Goal: Communication & Community: Participate in discussion

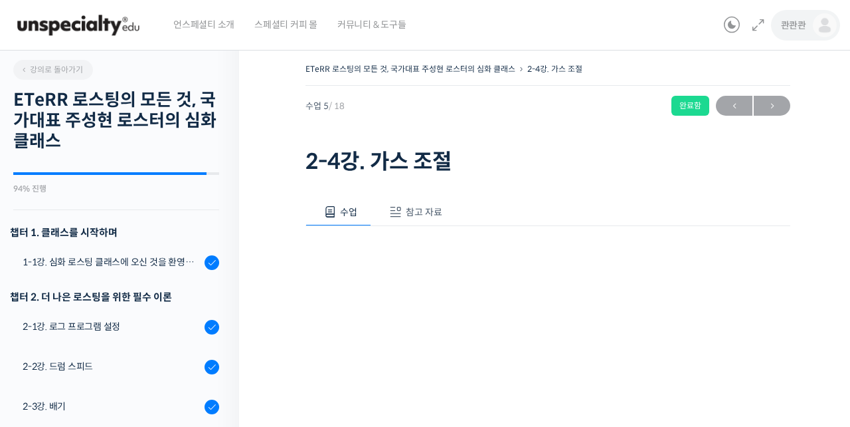
click at [799, 31] on span "콴콴콴" at bounding box center [793, 25] width 25 height 12
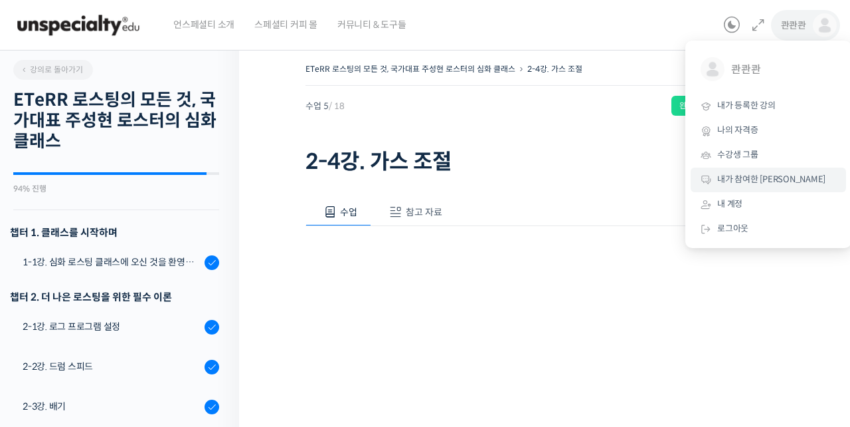
click at [748, 169] on link "내가 참여한 [PERSON_NAME]" at bounding box center [768, 179] width 155 height 25
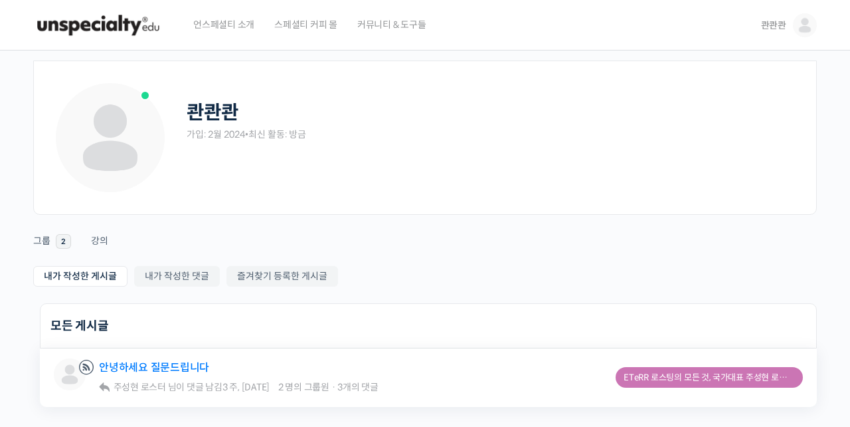
click at [141, 361] on link "안녕하세요 질문드립니다" at bounding box center [154, 367] width 110 height 13
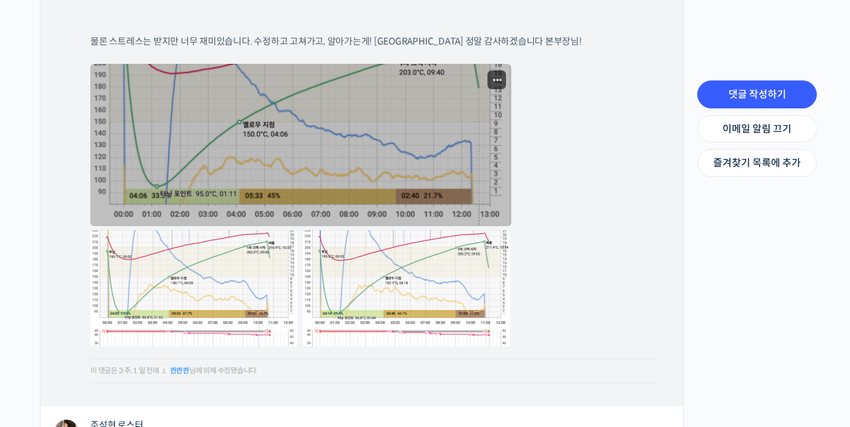
scroll to position [1866, 0]
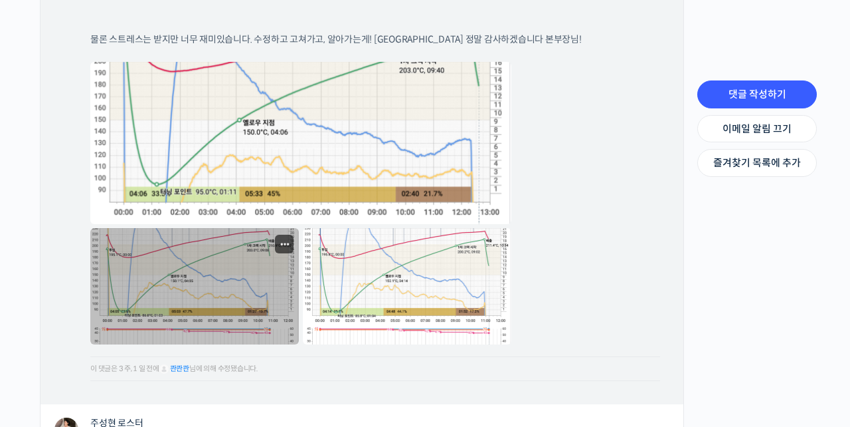
click at [193, 293] on link at bounding box center [194, 286] width 209 height 116
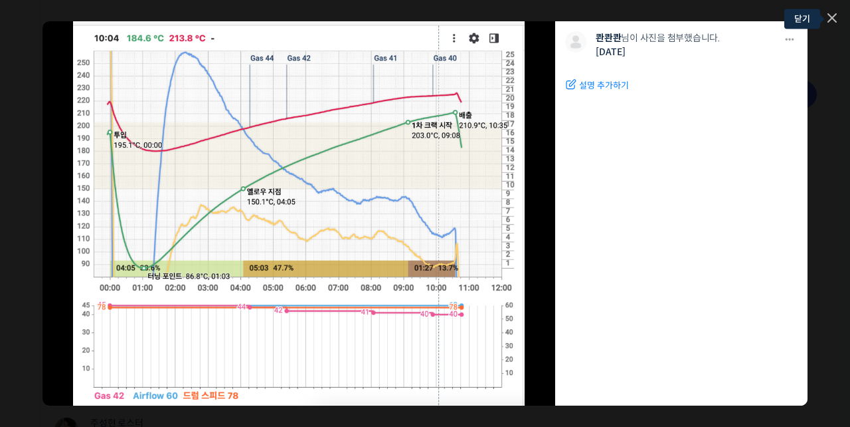
click at [836, 20] on icon at bounding box center [832, 17] width 9 height 9
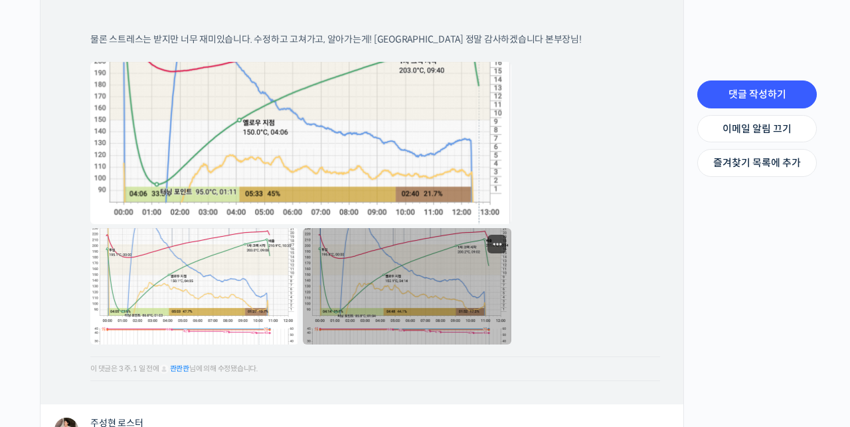
click at [391, 254] on link at bounding box center [407, 286] width 209 height 116
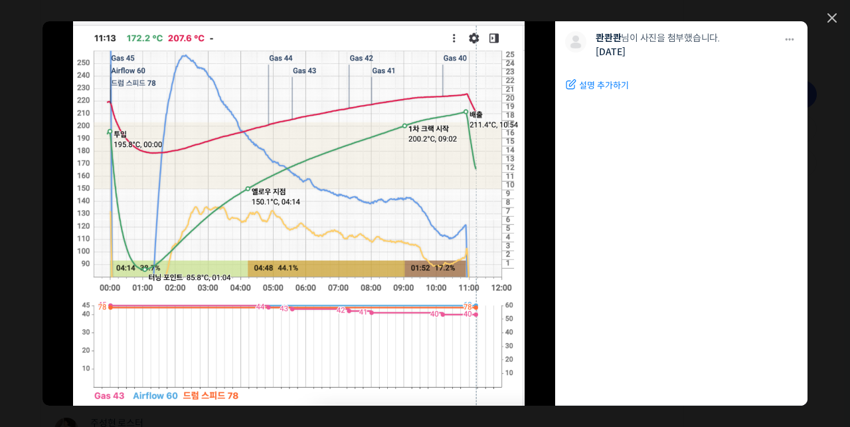
click at [840, 20] on div "모두 공개 모든 회원 나만 보기 [GEOGRAPHIC_DATA] 콴콴콴 님이 사진을 첨부했습니다. [DATE] 설명 추가하기 수정하기 편집 완…" at bounding box center [425, 213] width 850 height 427
click at [830, 19] on icon at bounding box center [832, 17] width 9 height 9
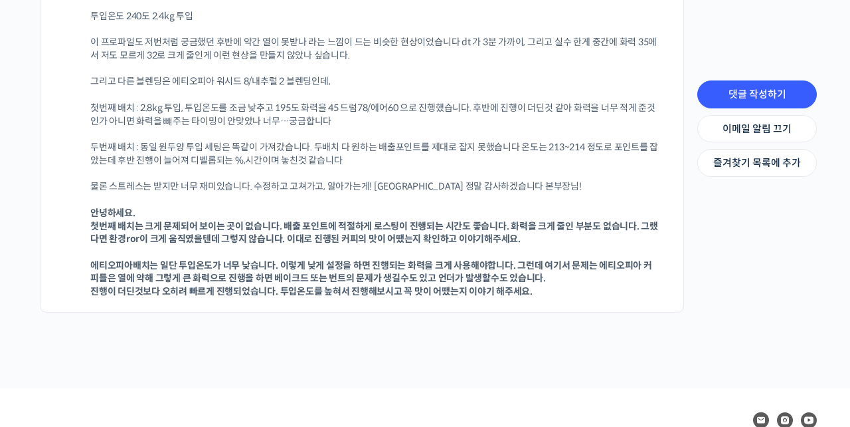
scroll to position [2338, 0]
